Goal: Task Accomplishment & Management: Use online tool/utility

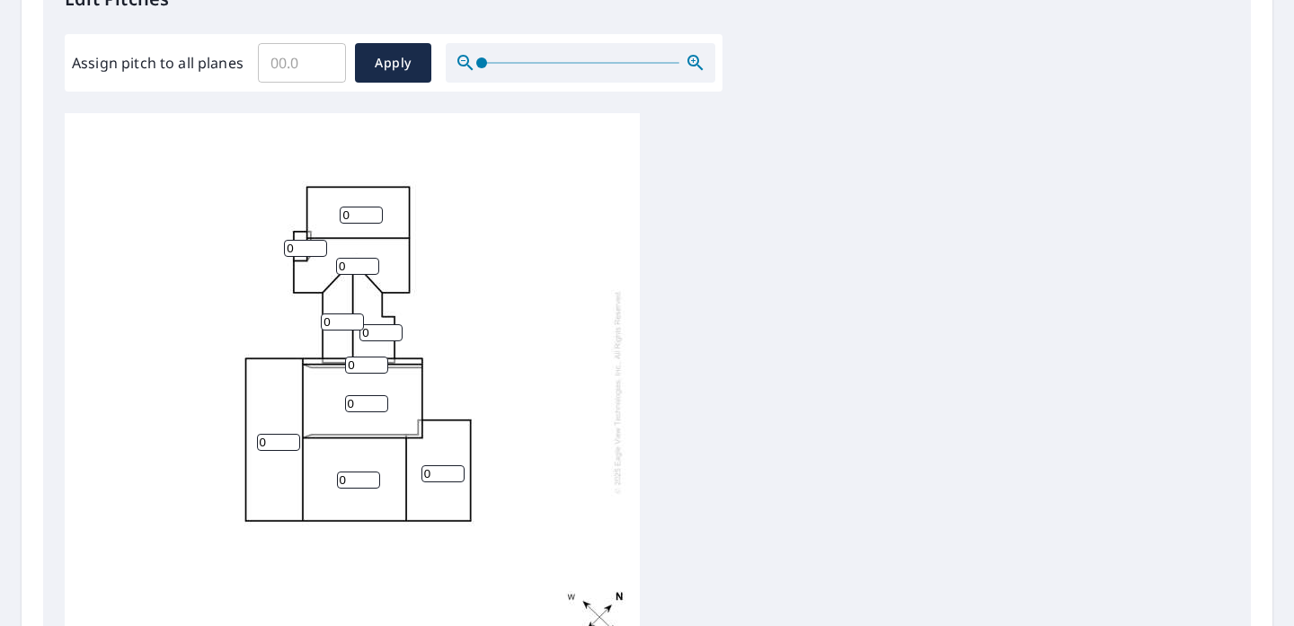
scroll to position [519, 0]
click at [431, 468] on input "0" at bounding box center [442, 472] width 43 height 17
type input "2"
click at [366, 482] on input "0" at bounding box center [358, 479] width 43 height 17
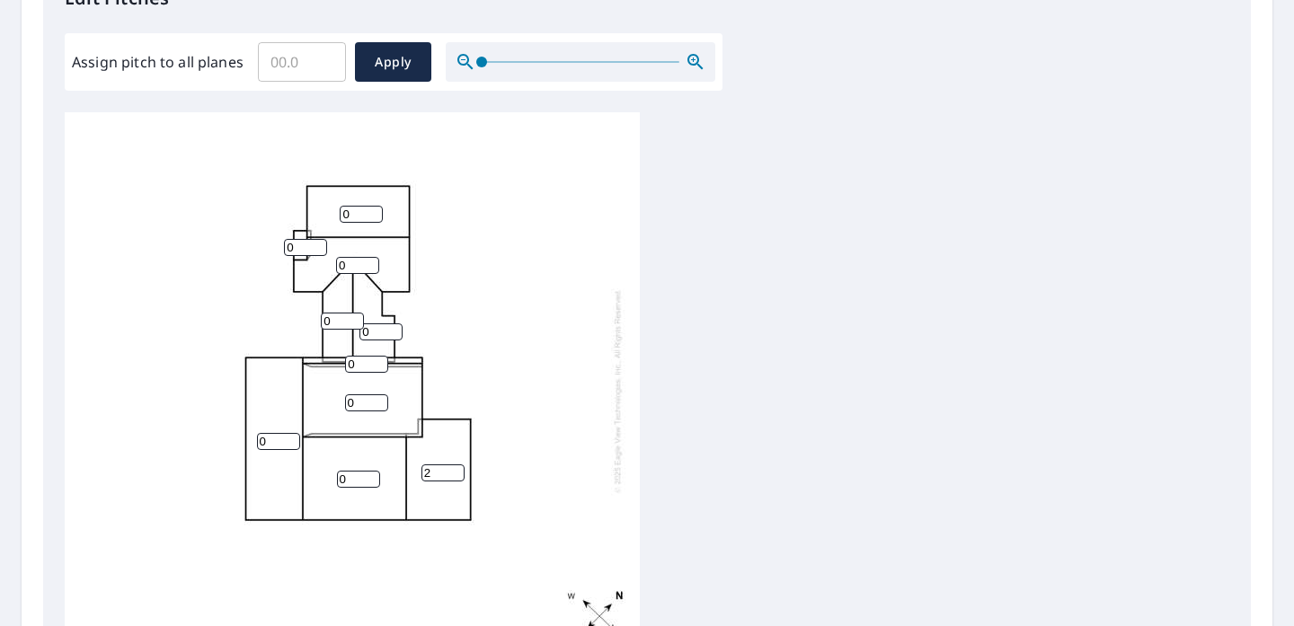
click at [355, 478] on input "0" at bounding box center [358, 479] width 43 height 17
click at [335, 505] on div "0 0 0 2 0 0 0 0 0 0" at bounding box center [352, 391] width 575 height 564
click at [352, 481] on input "0" at bounding box center [358, 479] width 43 height 17
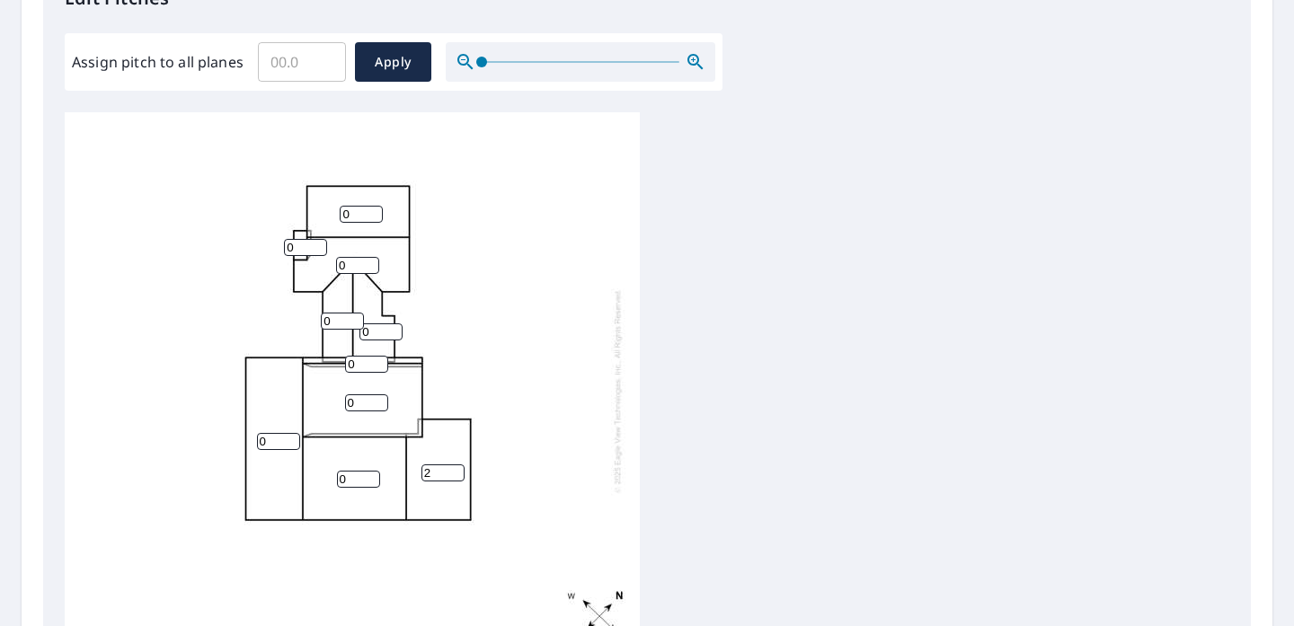
click at [352, 481] on input "0" at bounding box center [358, 479] width 43 height 17
type input "8"
click at [264, 444] on input "0" at bounding box center [278, 441] width 43 height 17
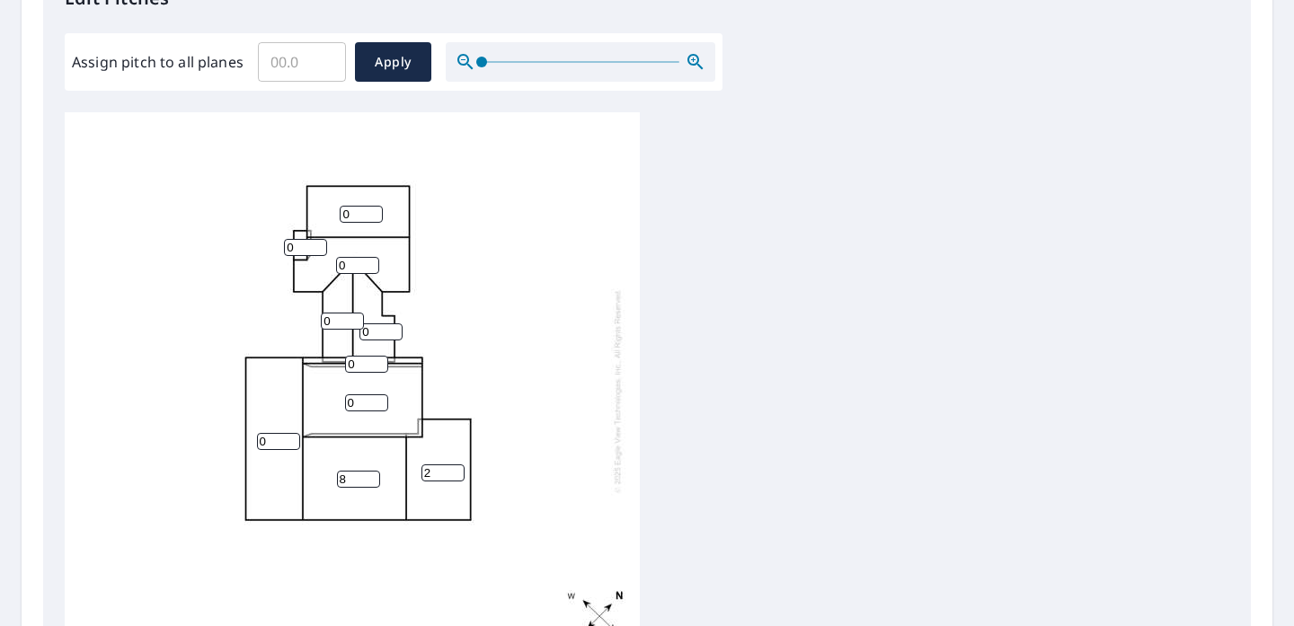
click at [264, 444] on input "0" at bounding box center [278, 441] width 43 height 17
type input "8"
click at [355, 402] on input "0" at bounding box center [366, 402] width 43 height 17
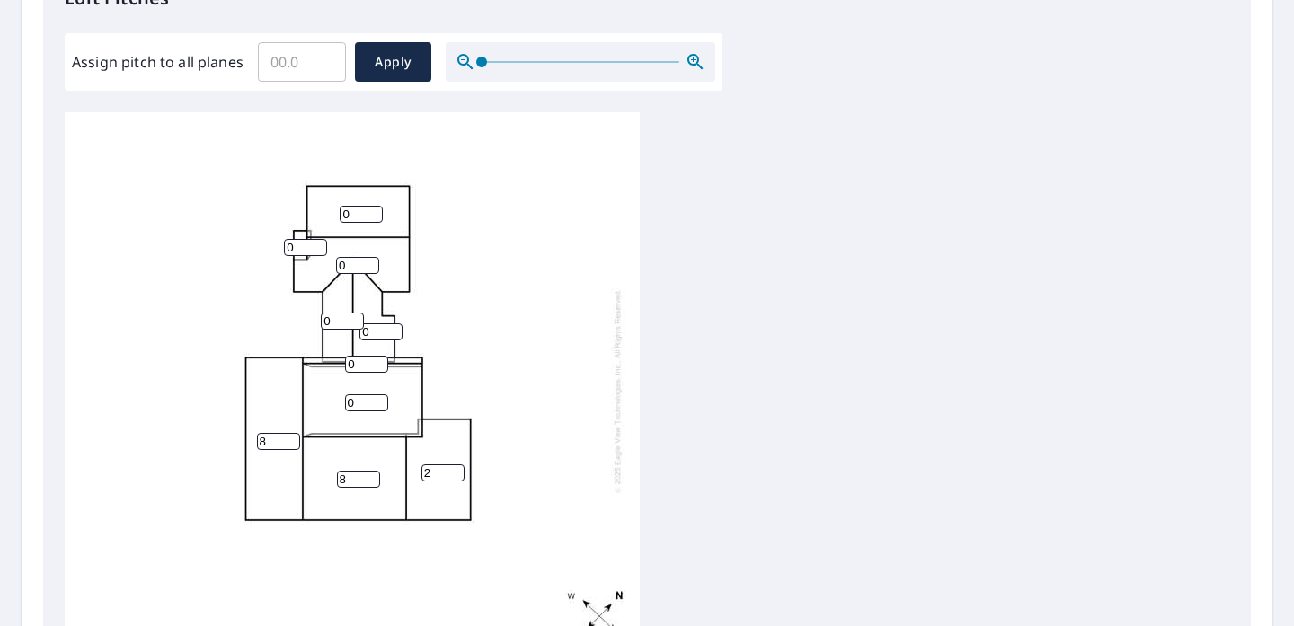
click at [355, 402] on input "0" at bounding box center [366, 402] width 43 height 17
type input "3"
click at [364, 366] on input "0" at bounding box center [366, 364] width 43 height 17
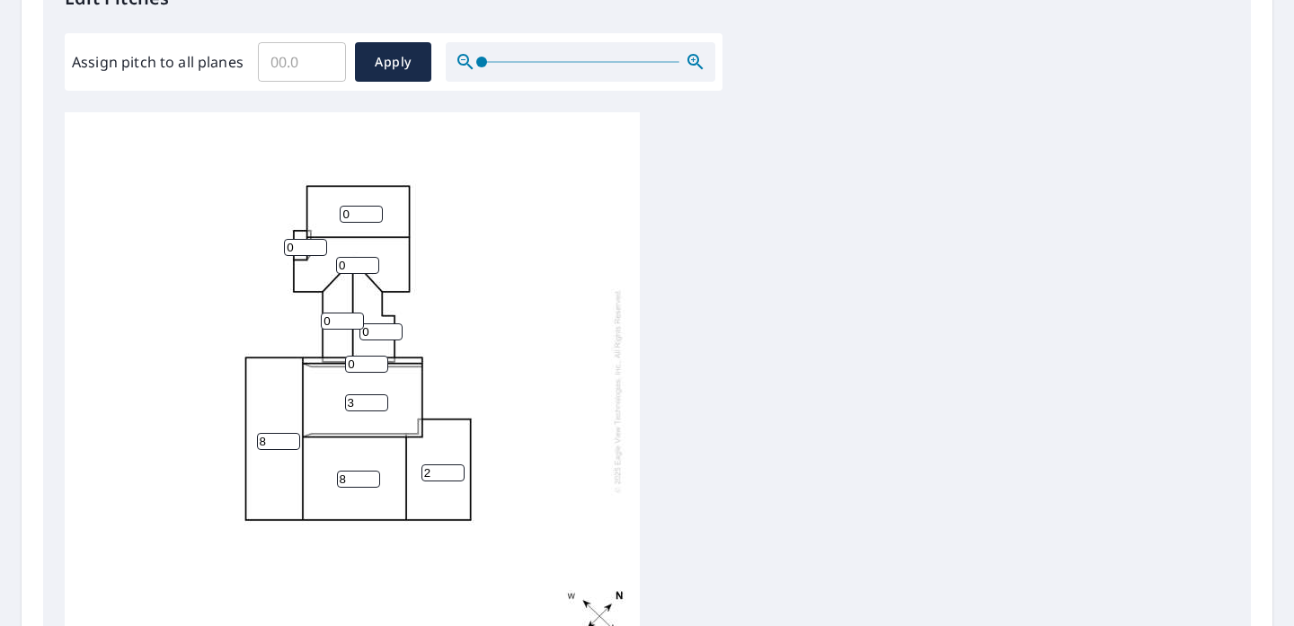
click at [364, 366] on input "0" at bounding box center [366, 364] width 43 height 17
type input "8"
click at [371, 327] on input "0" at bounding box center [380, 331] width 43 height 17
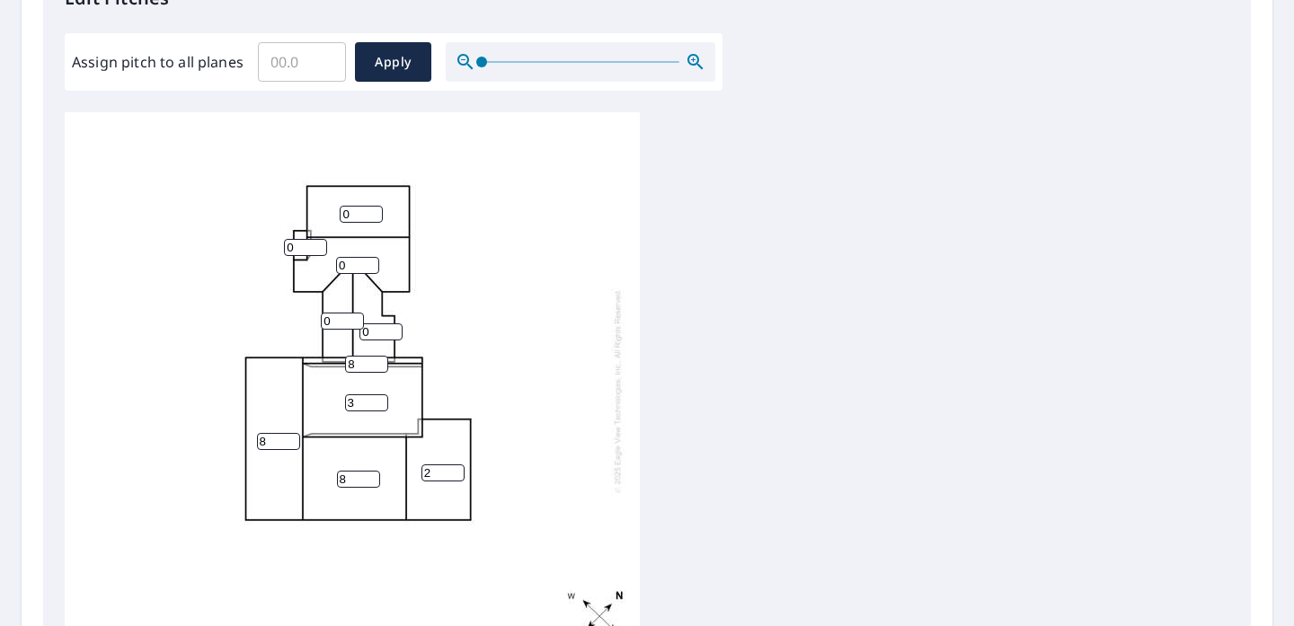
click at [371, 327] on input "0" at bounding box center [380, 331] width 43 height 17
type input "8"
click at [331, 320] on input "0" at bounding box center [342, 321] width 43 height 17
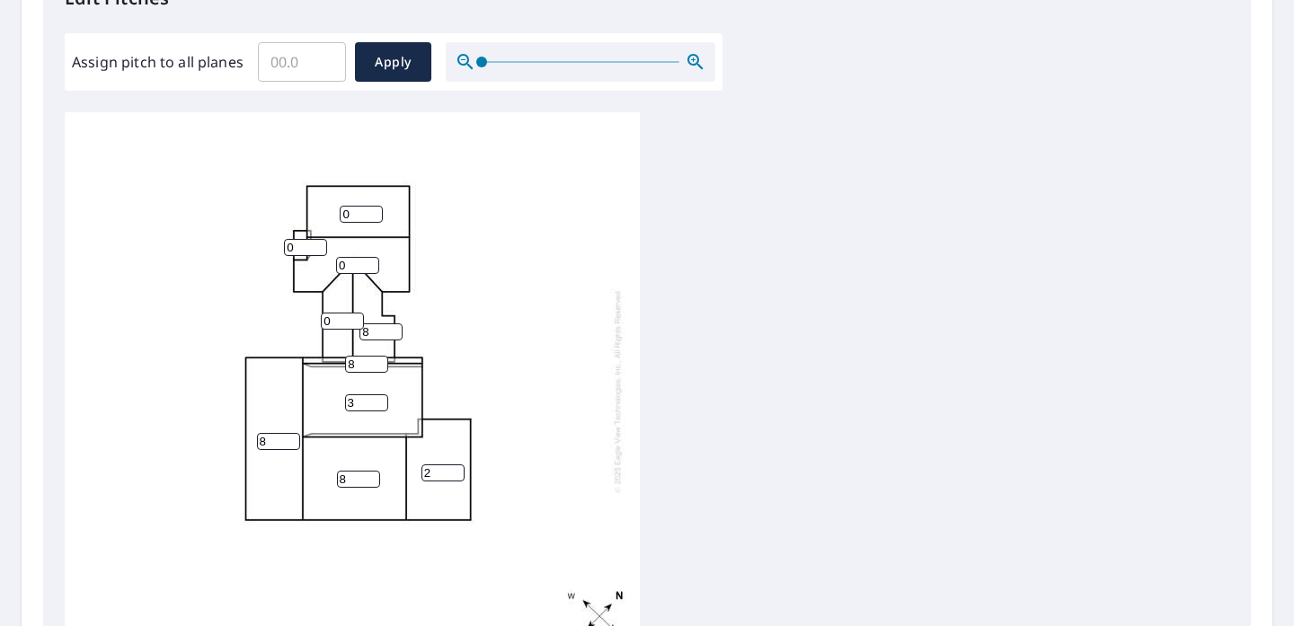
click at [331, 320] on input "0" at bounding box center [342, 321] width 43 height 17
type input "8"
click at [352, 267] on input "0" at bounding box center [357, 265] width 43 height 17
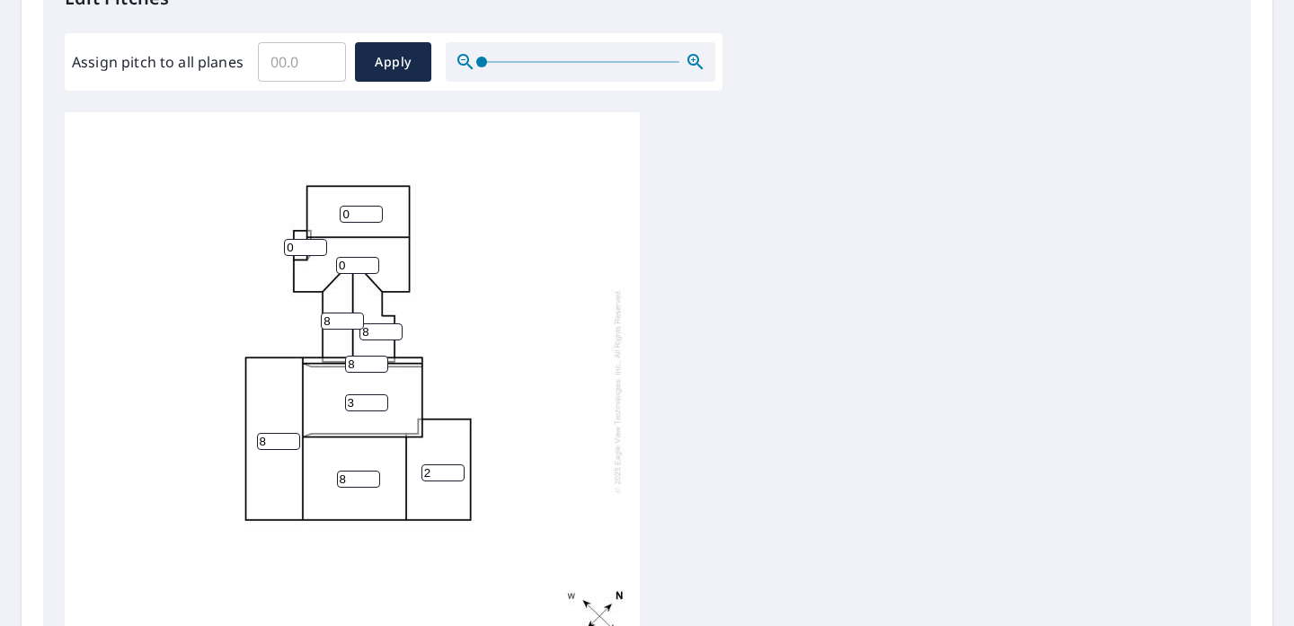
click at [352, 267] on input "0" at bounding box center [357, 265] width 43 height 17
type input "8"
click at [347, 213] on input "0" at bounding box center [361, 214] width 43 height 17
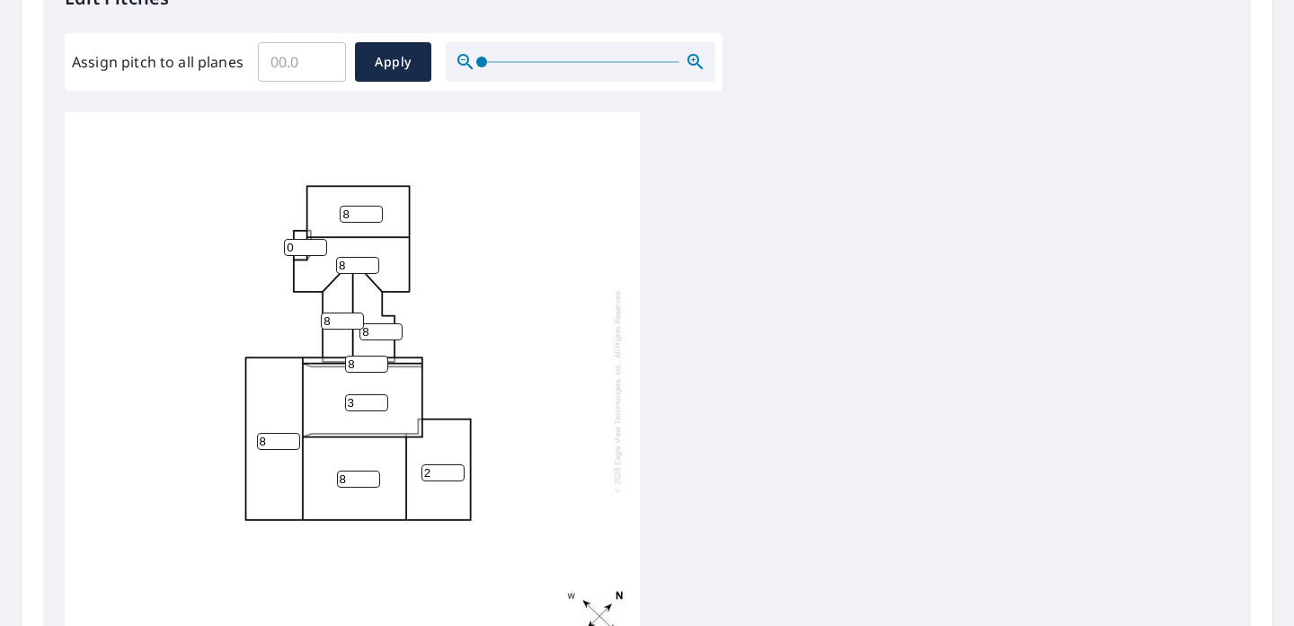
type input "8"
click at [300, 250] on input "0" at bounding box center [305, 247] width 43 height 17
type input "8"
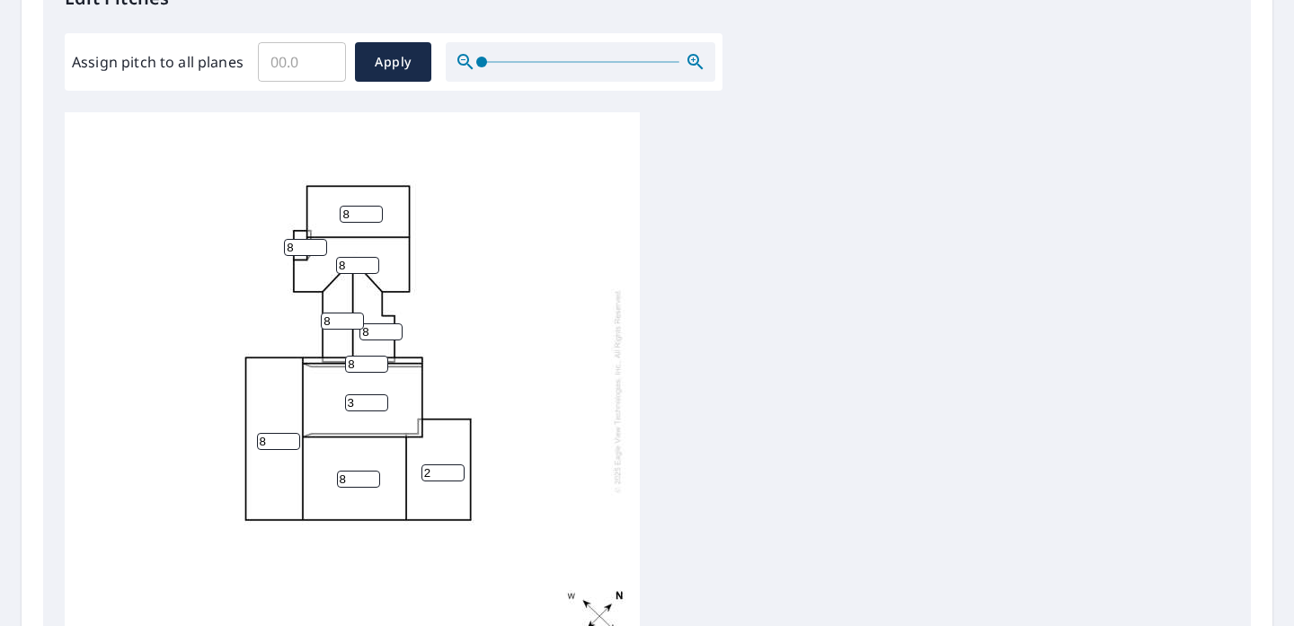
click at [467, 330] on div "8 8 3 2 8 8 8 8 8 8" at bounding box center [352, 391] width 575 height 564
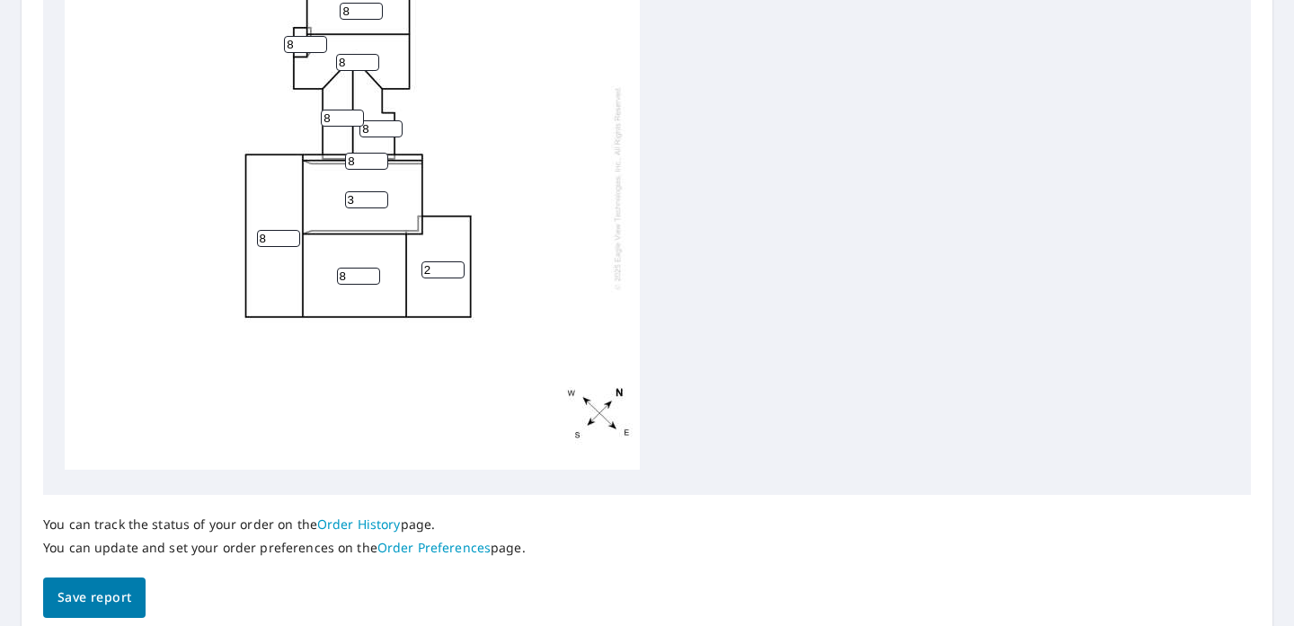
scroll to position [726, 0]
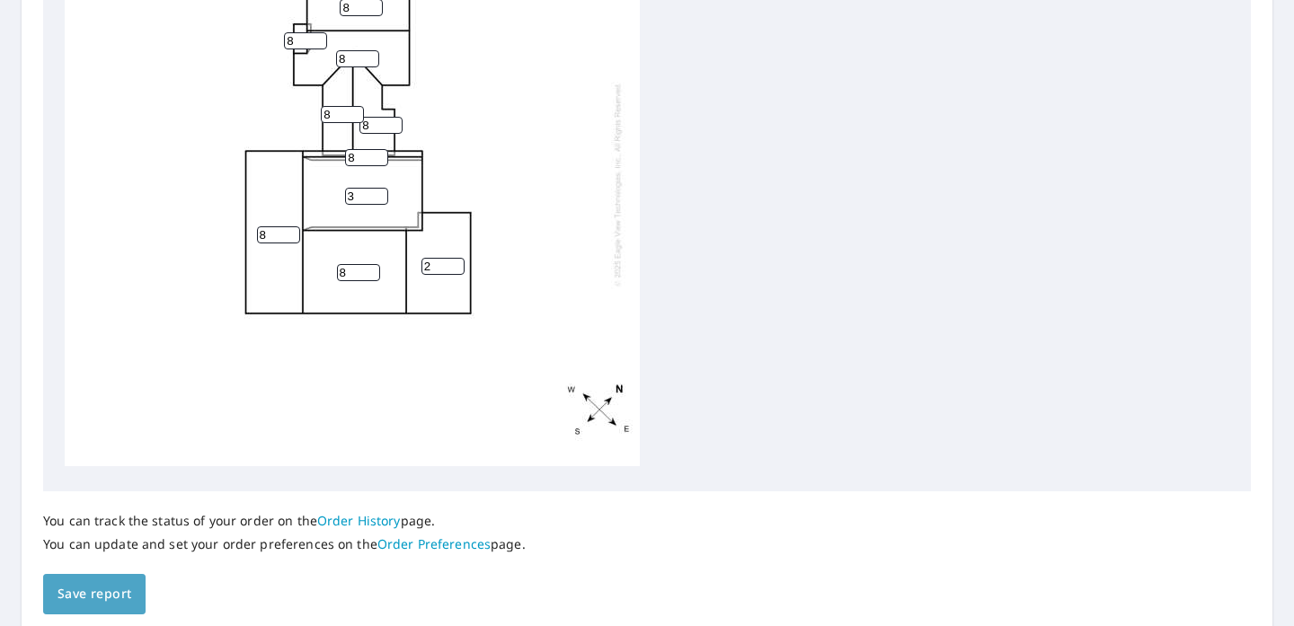
click at [110, 597] on span "Save report" at bounding box center [94, 594] width 74 height 22
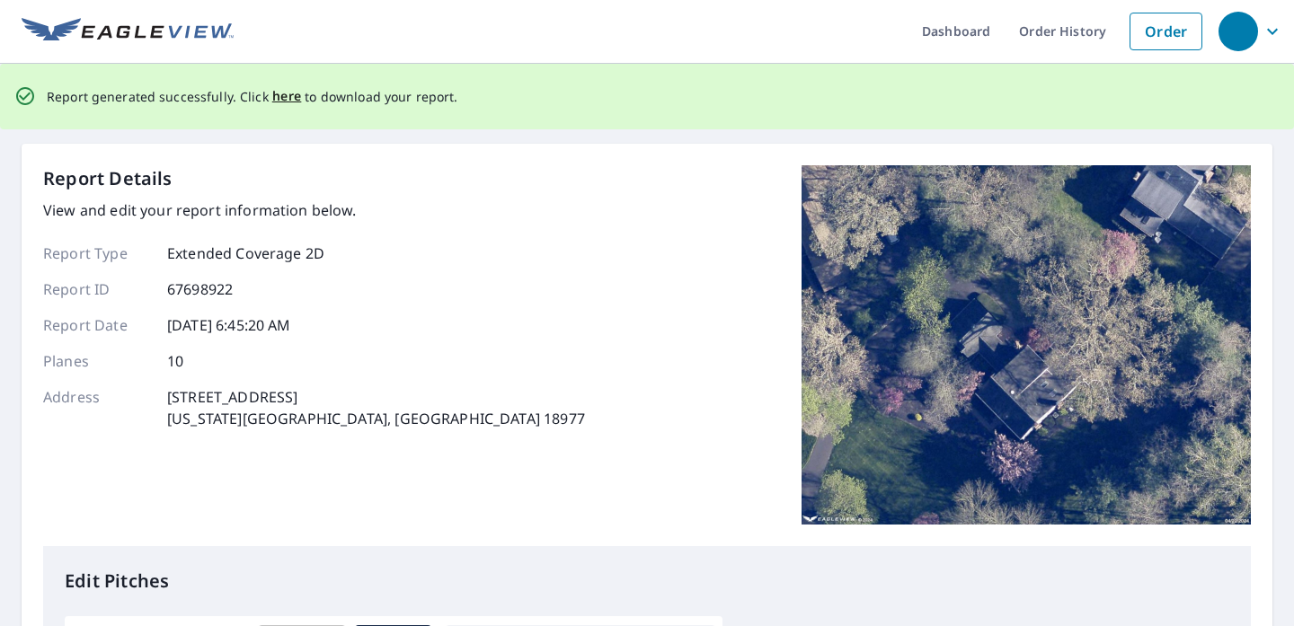
scroll to position [0, 0]
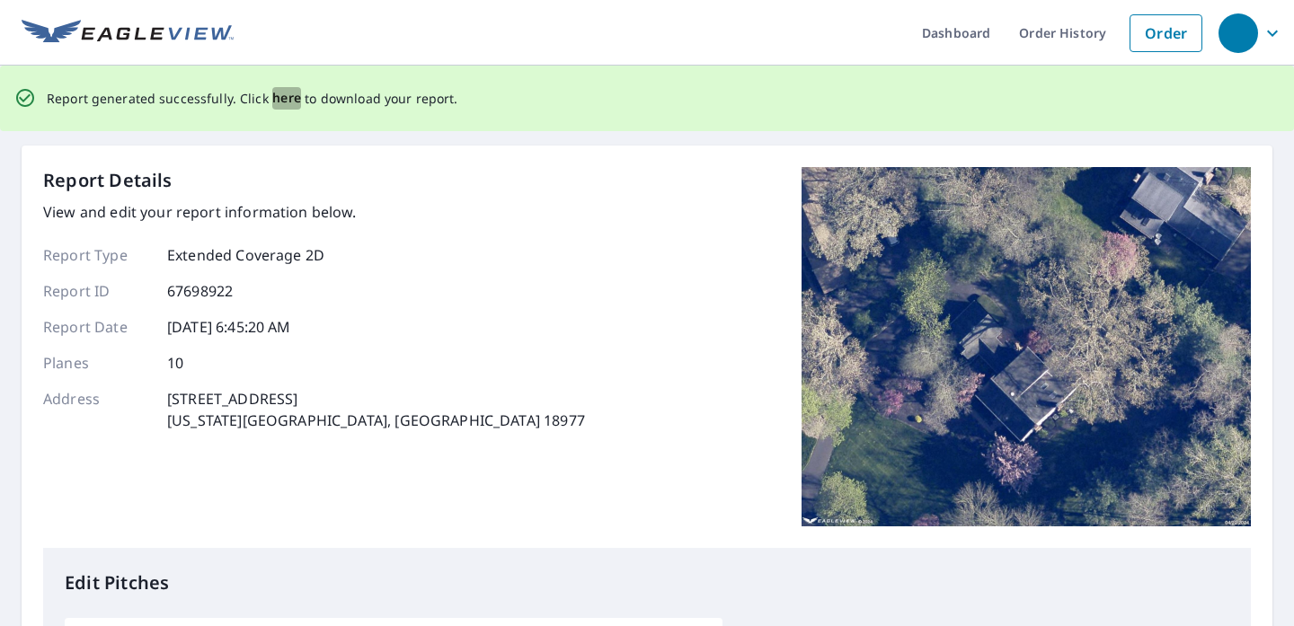
click at [282, 99] on span "here" at bounding box center [287, 98] width 30 height 22
